Goal: Information Seeking & Learning: Learn about a topic

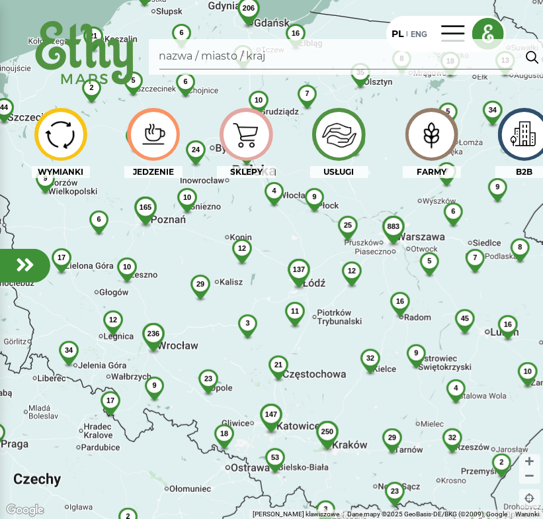
click at [434, 128] on img at bounding box center [432, 134] width 44 height 42
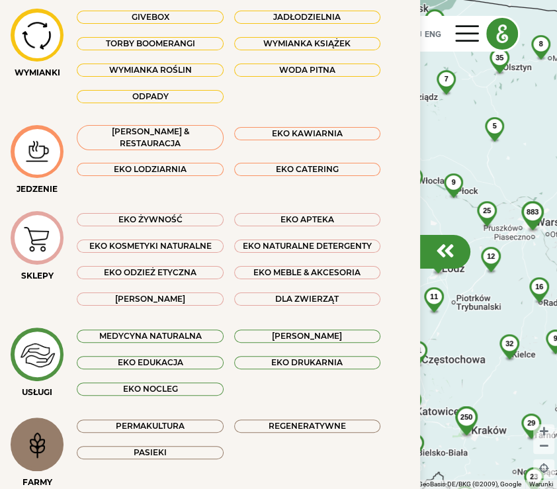
scroll to position [176, 0]
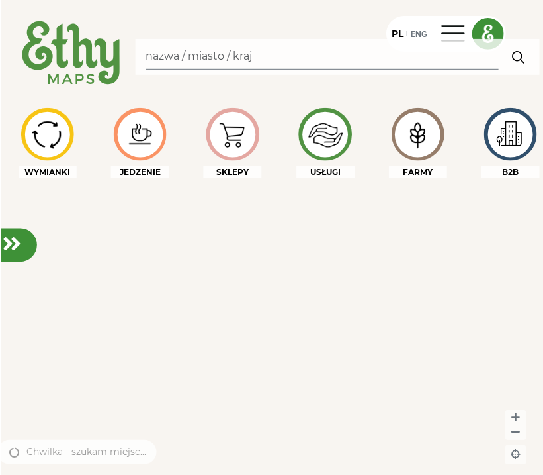
scroll to position [0, 21]
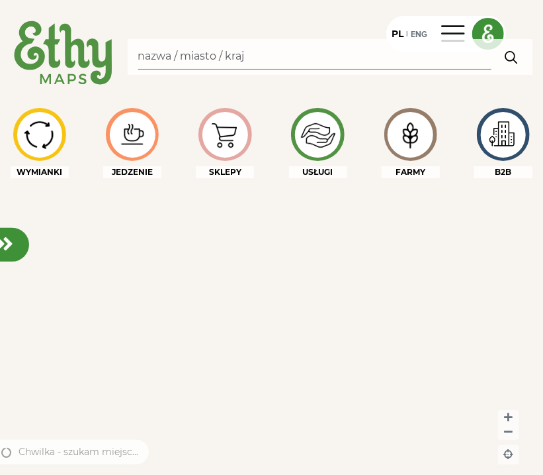
click at [314, 146] on img at bounding box center [318, 135] width 44 height 44
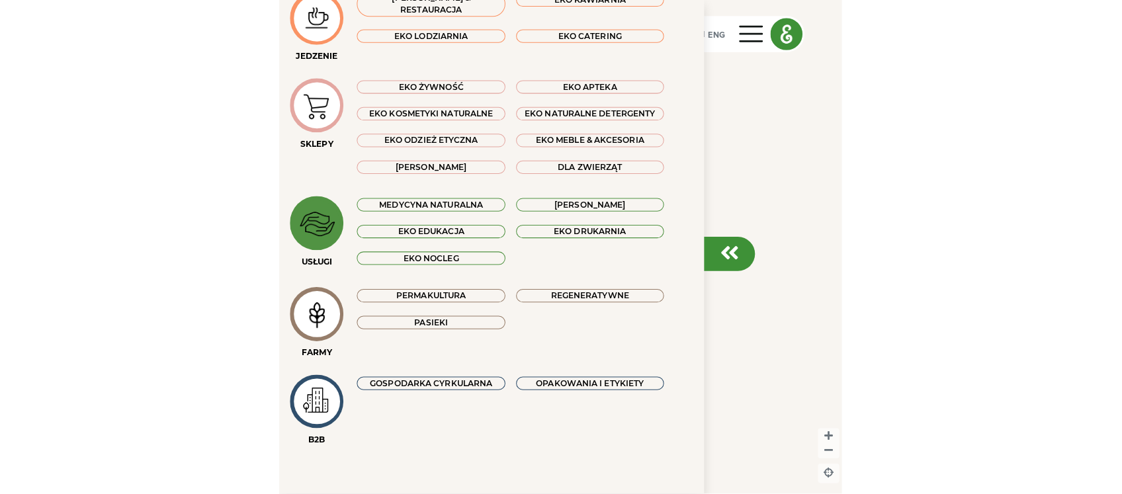
scroll to position [191, 0]
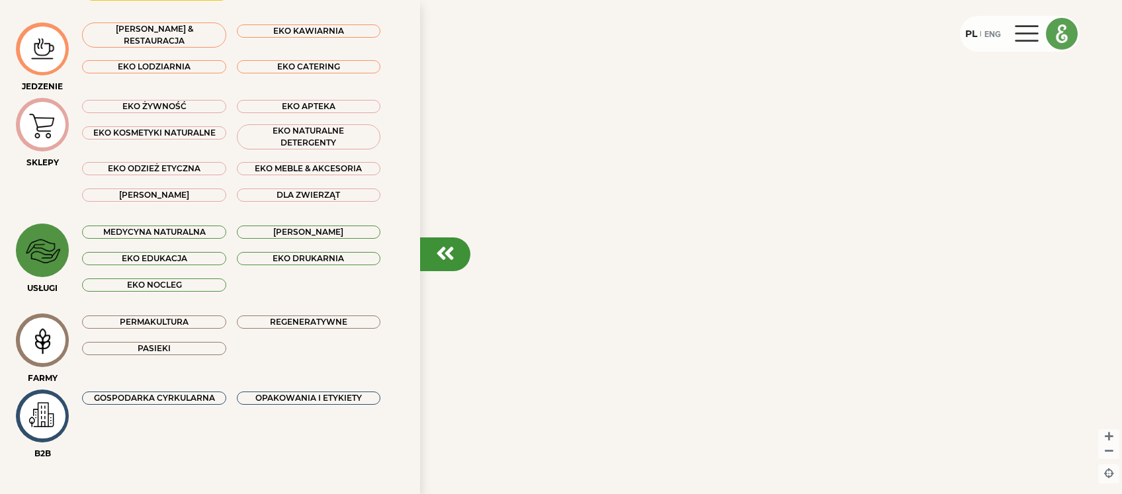
click at [543, 32] on div "PL" at bounding box center [972, 34] width 12 height 14
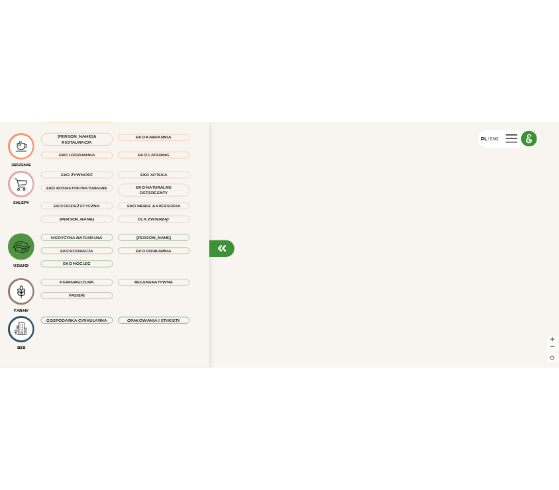
scroll to position [192, 0]
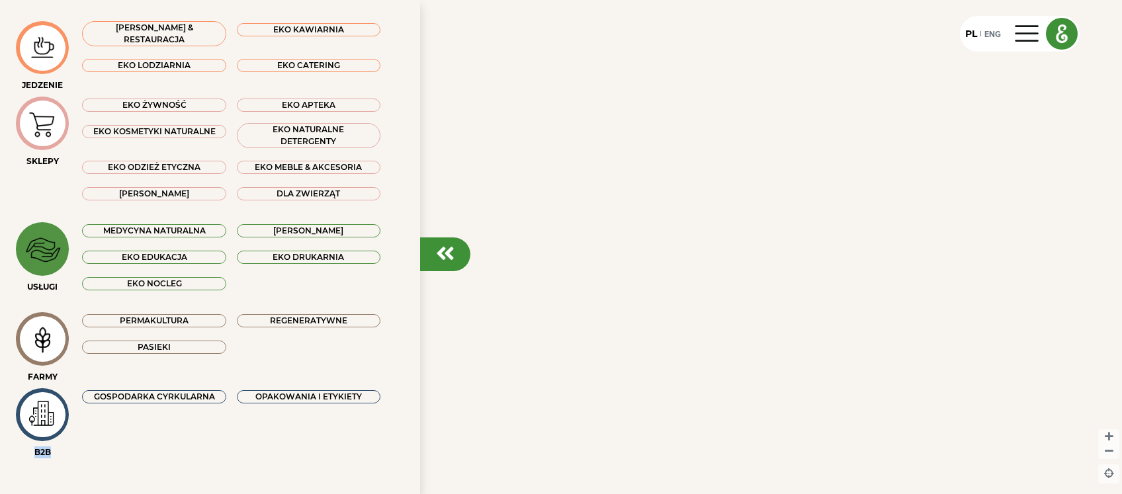
drag, startPoint x: 52, startPoint y: 454, endPoint x: 30, endPoint y: 455, distance: 21.8
click at [30, 455] on div "B2B" at bounding box center [42, 453] width 53 height 12
drag, startPoint x: 30, startPoint y: 455, endPoint x: 44, endPoint y: 455, distance: 13.9
click at [44, 455] on div "B2B" at bounding box center [42, 453] width 53 height 12
click at [49, 455] on div "B2B" at bounding box center [42, 453] width 53 height 12
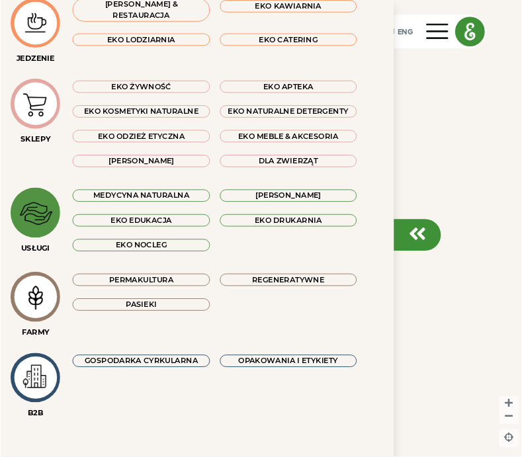
scroll to position [228, 0]
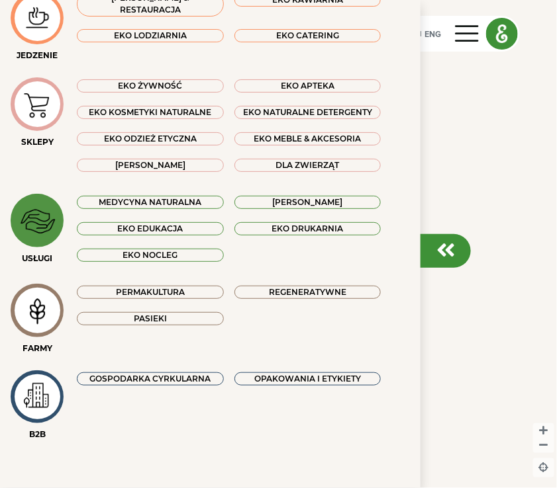
click at [28, 404] on img at bounding box center [37, 396] width 44 height 39
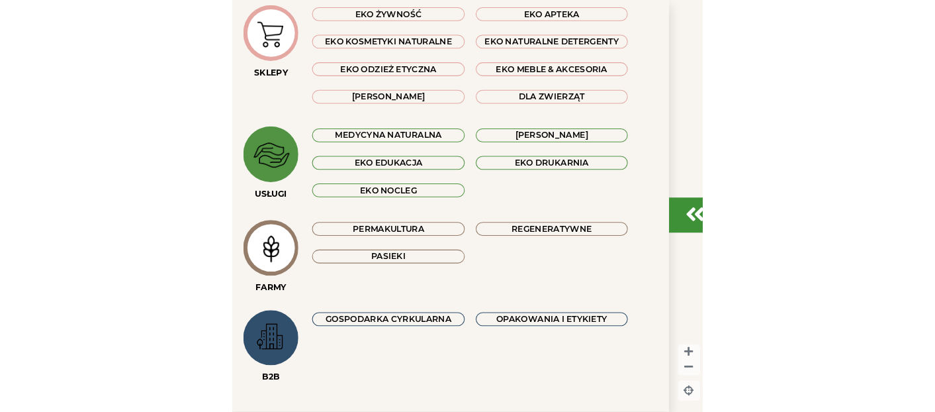
scroll to position [312, 0]
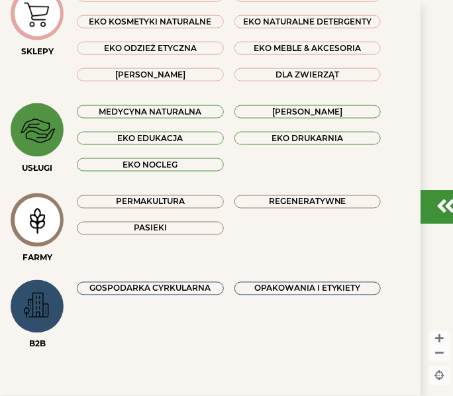
click at [189, 295] on div "GOSPODARKA CYRKULARNA" at bounding box center [150, 288] width 146 height 13
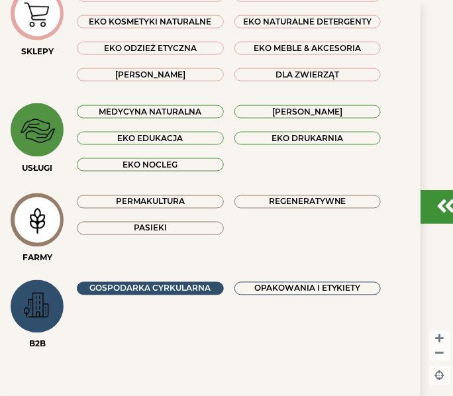
click at [157, 295] on div "GOSPODARKA CYRKULARNA" at bounding box center [150, 288] width 146 height 13
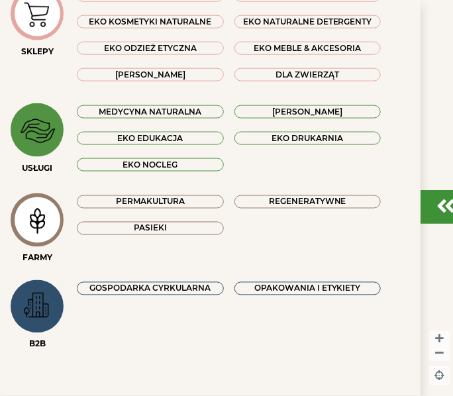
click at [157, 295] on div "GOSPODARKA CYRKULARNA" at bounding box center [150, 288] width 146 height 13
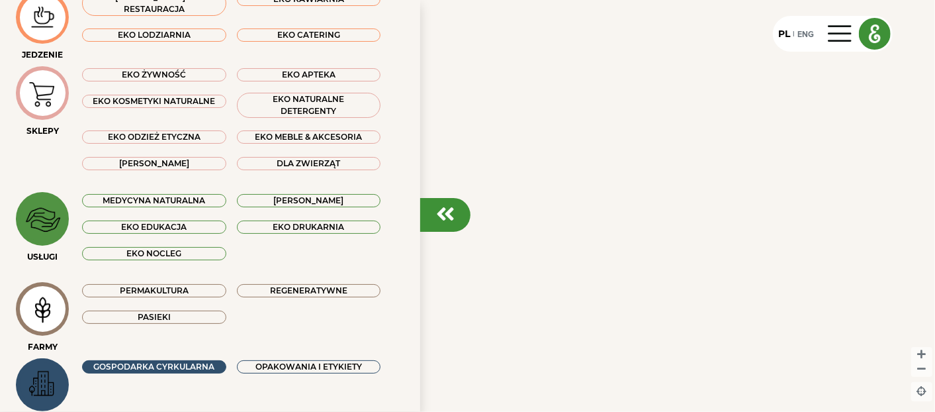
scroll to position [200, 0]
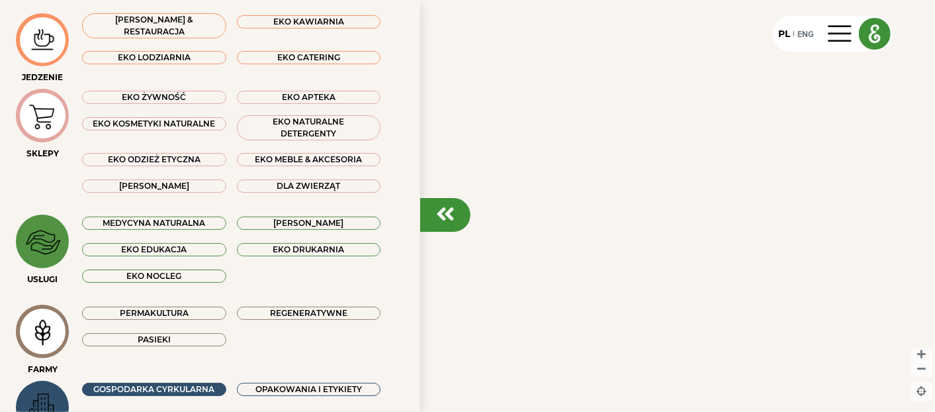
click at [26, 238] on img at bounding box center [43, 242] width 44 height 44
click at [30, 228] on img at bounding box center [43, 242] width 44 height 44
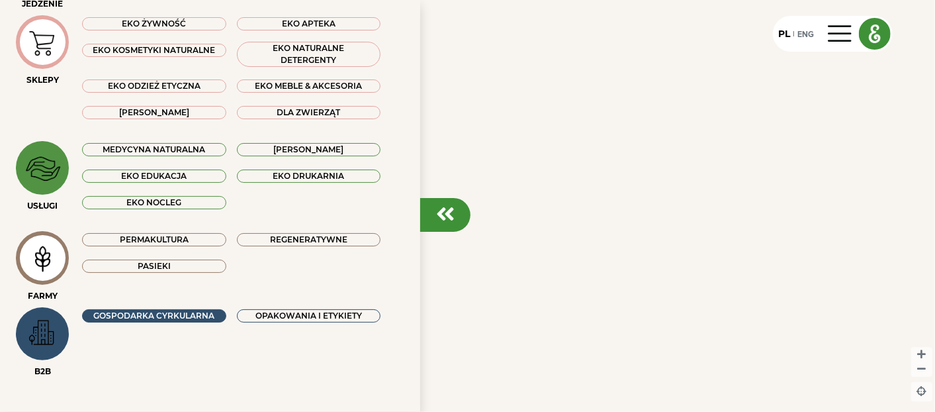
click at [151, 147] on div "MEDYCYNA NATURALNA" at bounding box center [154, 149] width 144 height 13
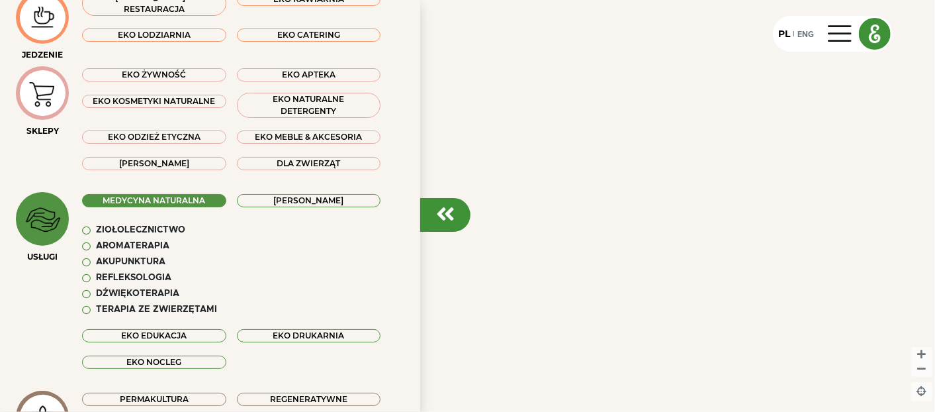
scroll to position [200, 0]
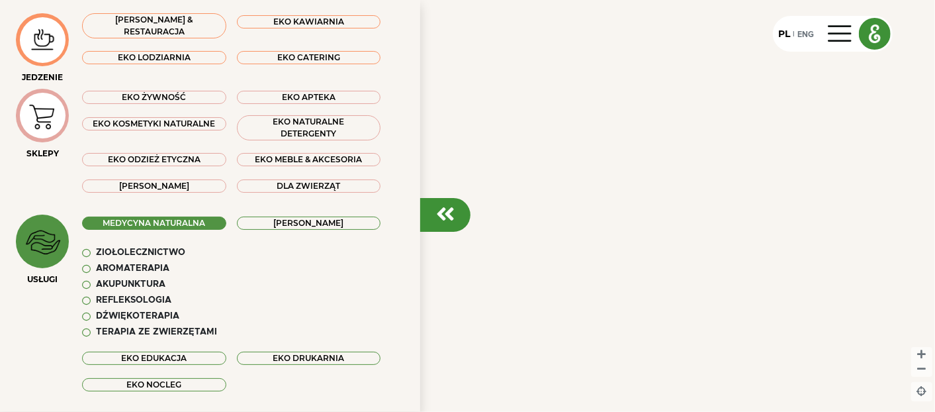
click at [159, 93] on div "EKO ŻYWNOŚĆ" at bounding box center [154, 97] width 144 height 13
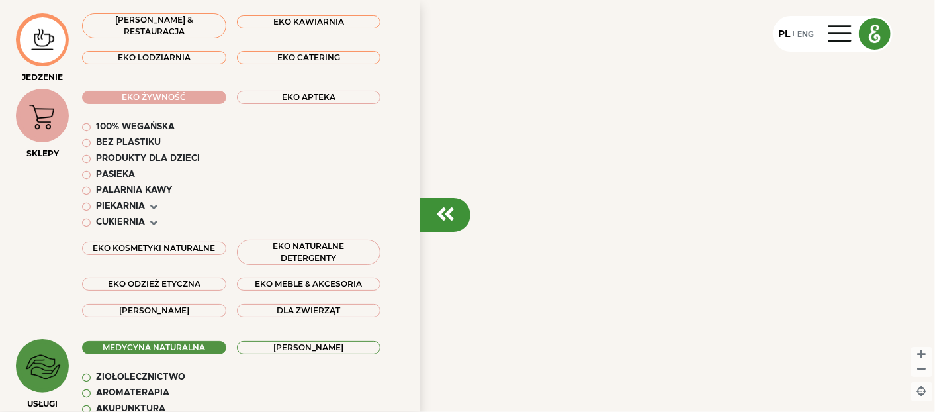
click at [87, 145] on em at bounding box center [86, 143] width 9 height 9
click at [87, 159] on em at bounding box center [86, 159] width 9 height 9
click at [83, 187] on em at bounding box center [86, 191] width 9 height 9
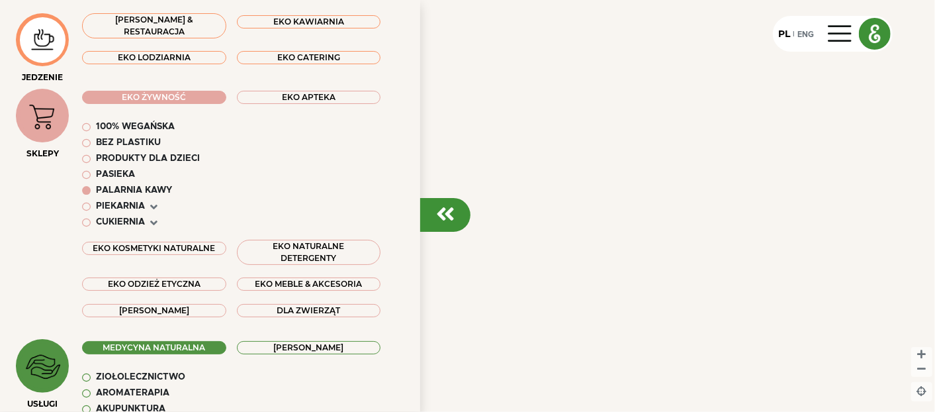
click at [84, 189] on em at bounding box center [86, 191] width 9 height 9
click at [257, 102] on div "EKO APTEKA" at bounding box center [309, 159] width 154 height 140
click at [265, 100] on div "EKO APTEKA" at bounding box center [309, 97] width 144 height 13
click at [237, 126] on em at bounding box center [241, 127] width 9 height 9
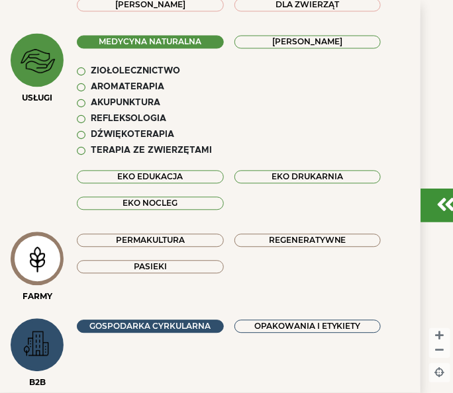
scroll to position [547, 0]
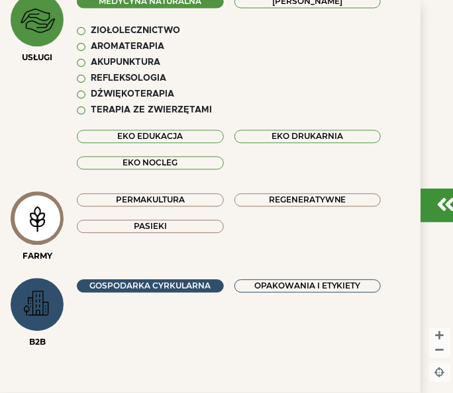
click at [264, 293] on div "OPAKOWANIA I ETYKIETY" at bounding box center [307, 285] width 146 height 13
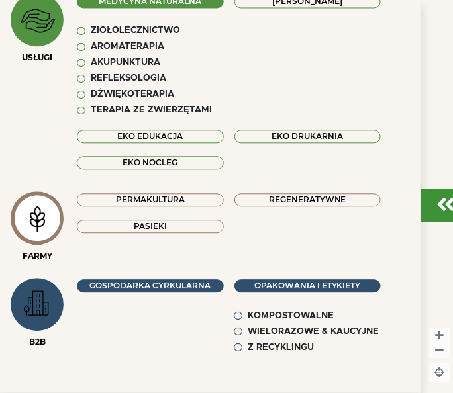
click at [193, 293] on div "GOSPODARKA CYRKULARNA" at bounding box center [150, 285] width 146 height 13
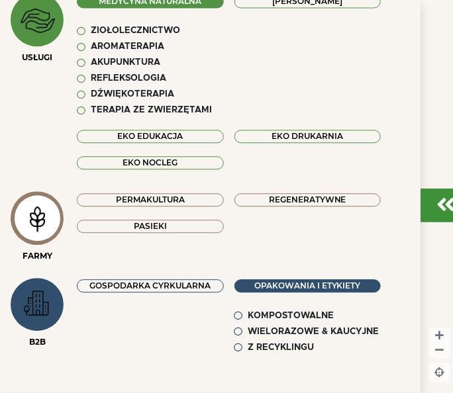
click at [193, 293] on div "GOSPODARKA CYRKULARNA" at bounding box center [150, 285] width 146 height 13
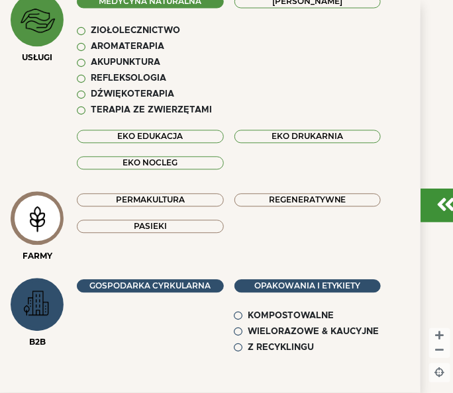
scroll to position [572, 0]
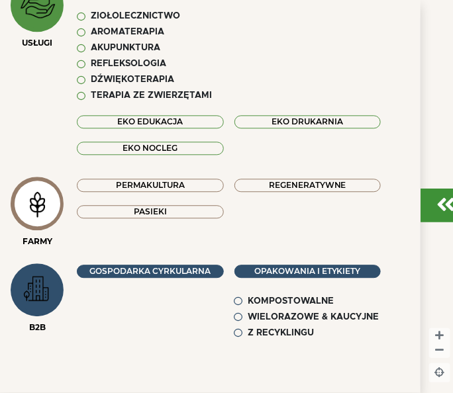
click at [234, 322] on em at bounding box center [238, 317] width 9 height 9
click at [234, 338] on em at bounding box center [238, 333] width 9 height 9
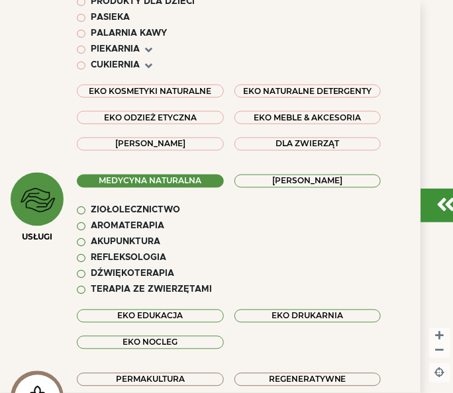
scroll to position [147, 0]
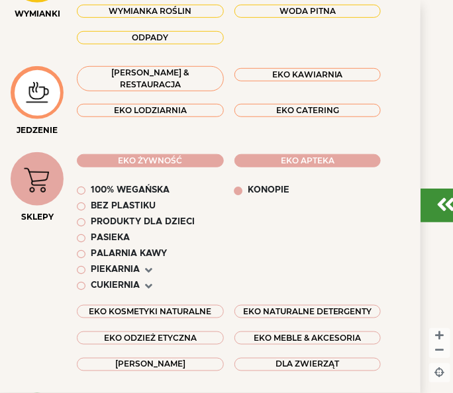
click at [144, 163] on div "EKO ŻYWNOŚĆ" at bounding box center [150, 160] width 146 height 13
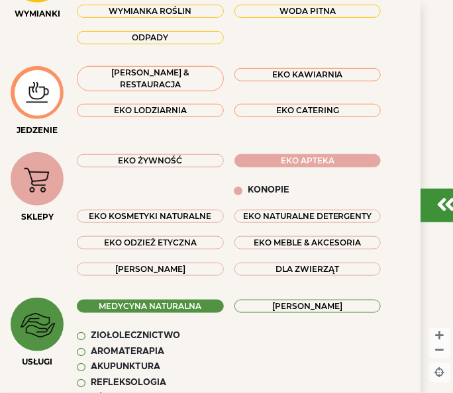
click at [263, 166] on div "EKO APTEKA" at bounding box center [307, 160] width 146 height 13
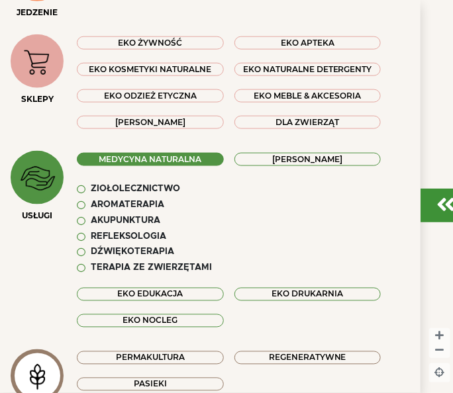
scroll to position [294, 0]
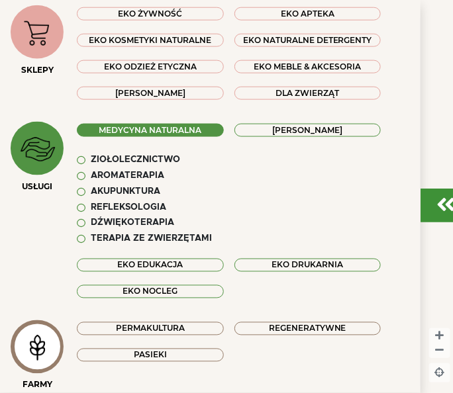
click at [138, 137] on div "MEDYCYNA NATURALNA" at bounding box center [150, 130] width 146 height 13
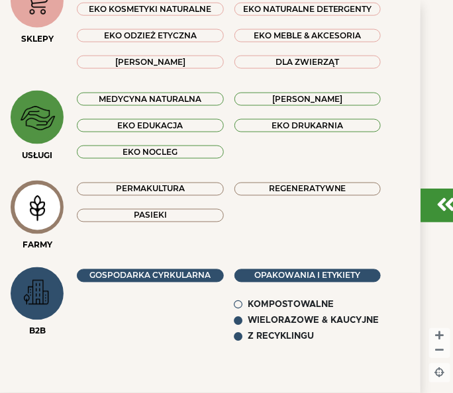
scroll to position [340, 0]
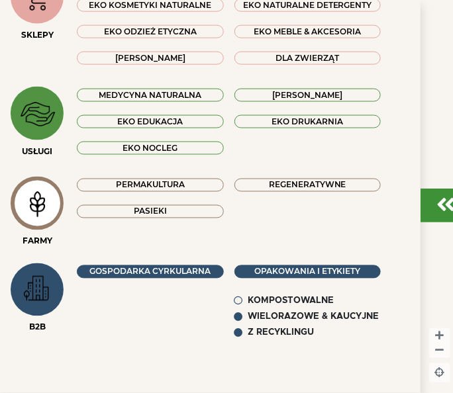
click at [256, 273] on div "OPAKOWANIA I ETYKIETY" at bounding box center [307, 271] width 146 height 13
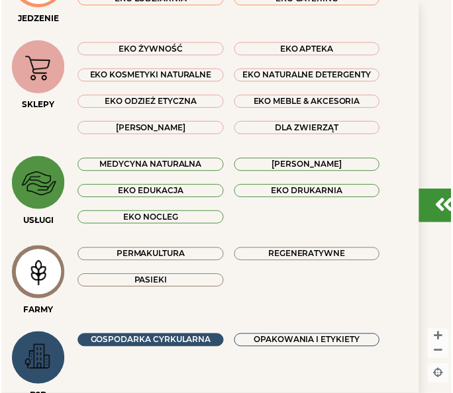
scroll to position [236, 0]
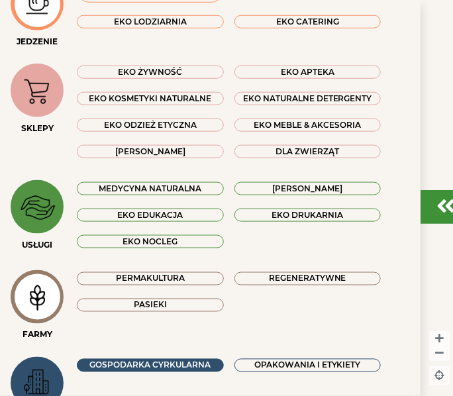
click at [44, 213] on img at bounding box center [37, 207] width 44 height 44
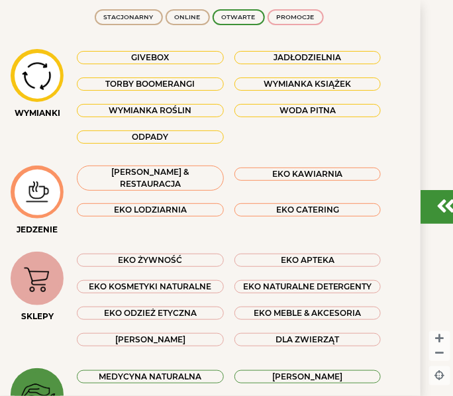
scroll to position [0, 0]
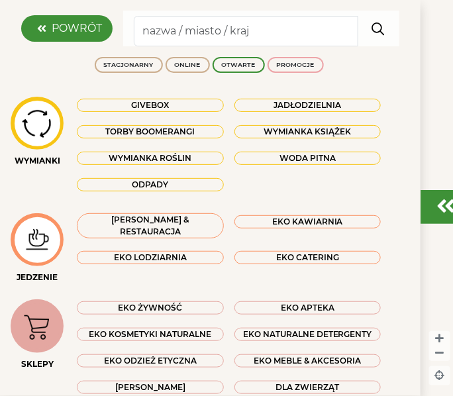
click at [187, 156] on div "Wymianka roślin" at bounding box center [150, 158] width 146 height 13
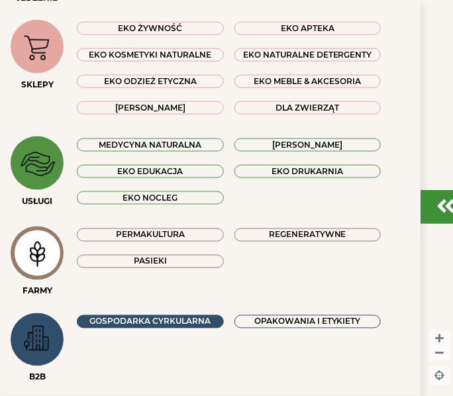
scroll to position [294, 0]
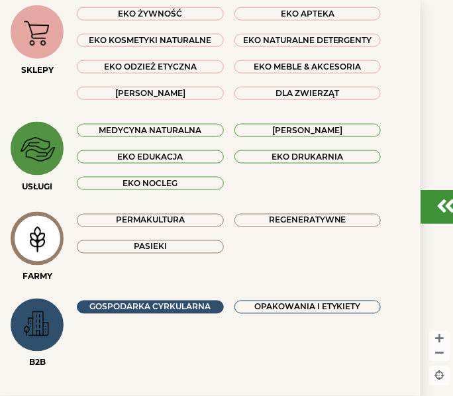
click at [296, 137] on div "[PERSON_NAME]" at bounding box center [307, 130] width 146 height 13
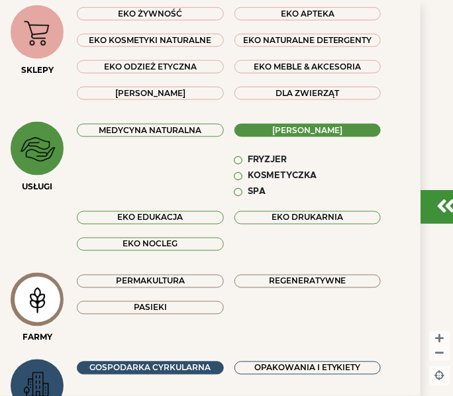
click at [276, 136] on div "[PERSON_NAME]" at bounding box center [307, 130] width 146 height 13
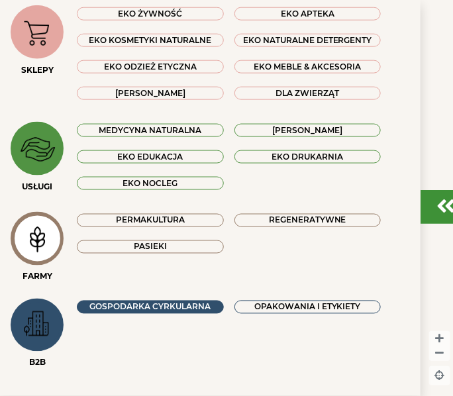
click at [246, 163] on div "EKO DRUKARNIA" at bounding box center [307, 156] width 146 height 13
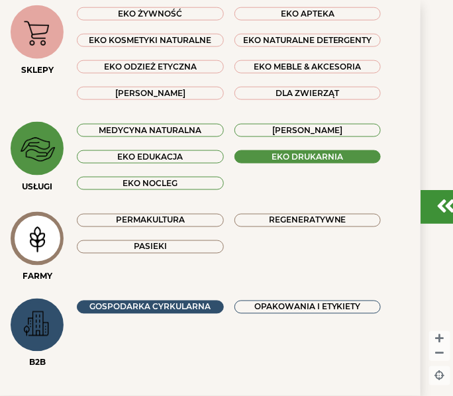
click at [247, 163] on div "EKO DRUKARNIA" at bounding box center [307, 156] width 146 height 13
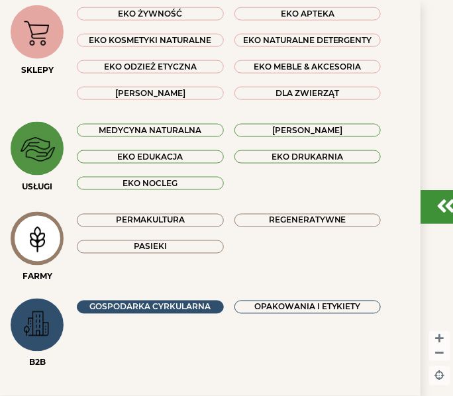
click at [193, 163] on div "EKO EDUKACJA" at bounding box center [150, 156] width 146 height 13
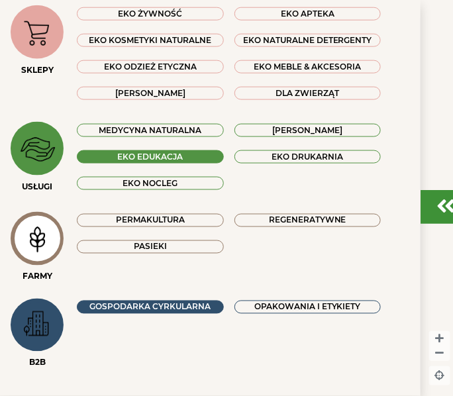
click at [185, 163] on div "EKO EDUKACJA" at bounding box center [150, 156] width 146 height 13
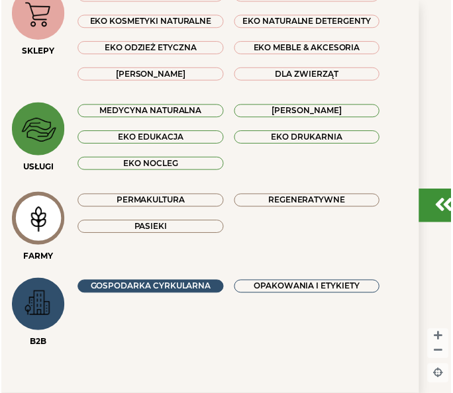
scroll to position [11, 0]
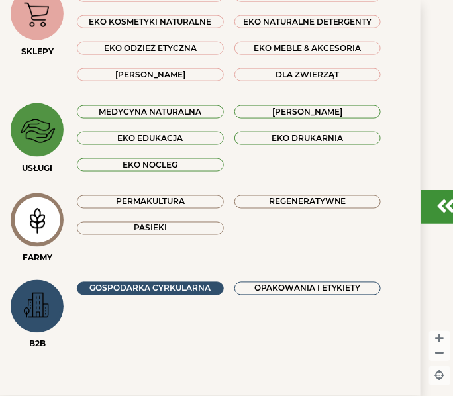
click at [40, 316] on img at bounding box center [37, 306] width 44 height 39
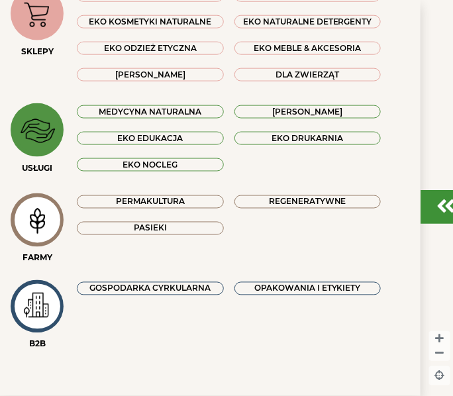
click at [40, 316] on img at bounding box center [37, 306] width 44 height 39
click at [51, 310] on img at bounding box center [37, 306] width 44 height 39
click at [49, 308] on img at bounding box center [37, 306] width 44 height 39
click at [50, 310] on img at bounding box center [37, 306] width 44 height 39
click at [41, 220] on img at bounding box center [37, 220] width 44 height 42
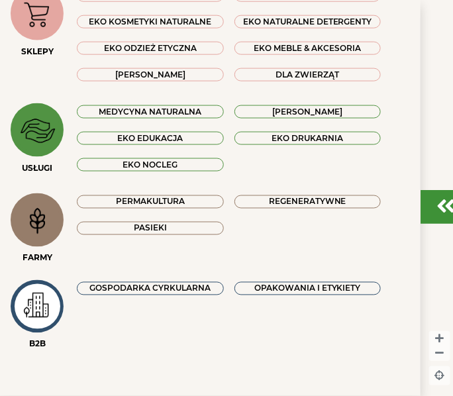
click at [41, 222] on img at bounding box center [37, 220] width 44 height 42
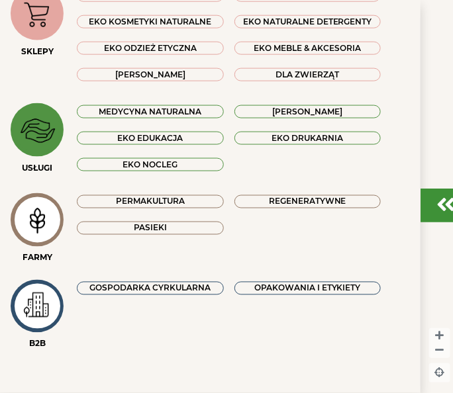
click at [47, 208] on img at bounding box center [37, 220] width 44 height 42
drag, startPoint x: 21, startPoint y: 257, endPoint x: 60, endPoint y: 253, distance: 39.9
click at [60, 253] on div "FARMY" at bounding box center [37, 258] width 53 height 12
drag, startPoint x: 60, startPoint y: 253, endPoint x: 30, endPoint y: 228, distance: 39.0
click at [30, 228] on img at bounding box center [37, 220] width 44 height 42
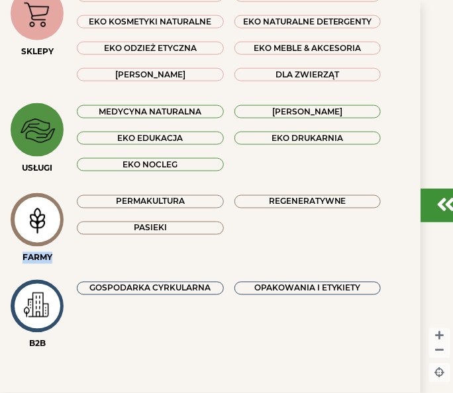
click at [30, 228] on img at bounding box center [37, 220] width 44 height 42
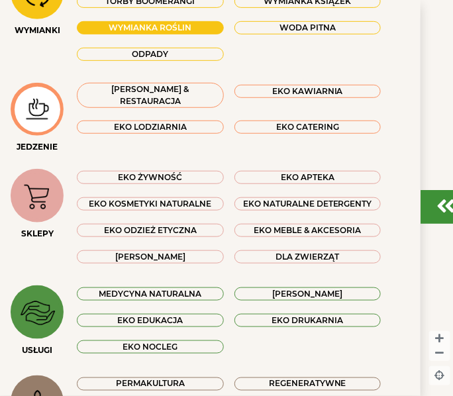
scroll to position [147, 0]
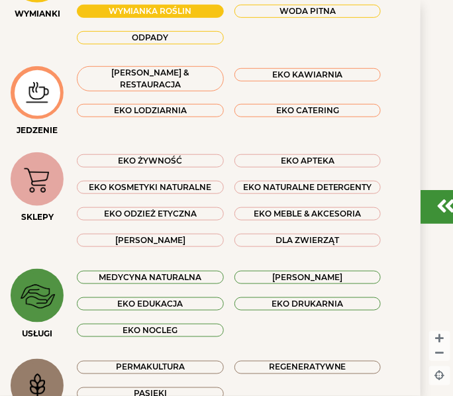
click at [116, 303] on div "EKO EDUKACJA" at bounding box center [150, 303] width 146 height 13
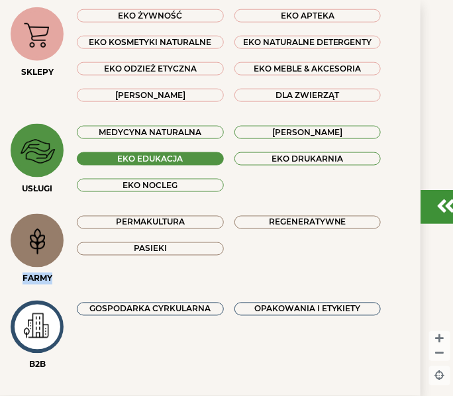
scroll to position [294, 0]
